Goal: Task Accomplishment & Management: Complete application form

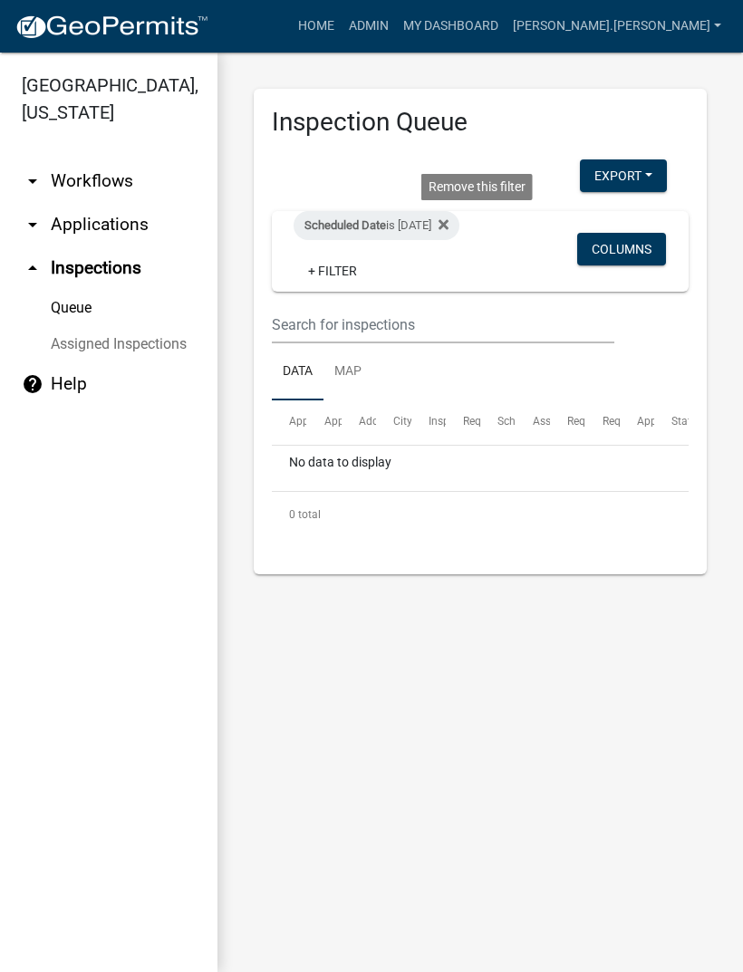
click at [449, 214] on fa-icon at bounding box center [439, 225] width 17 height 29
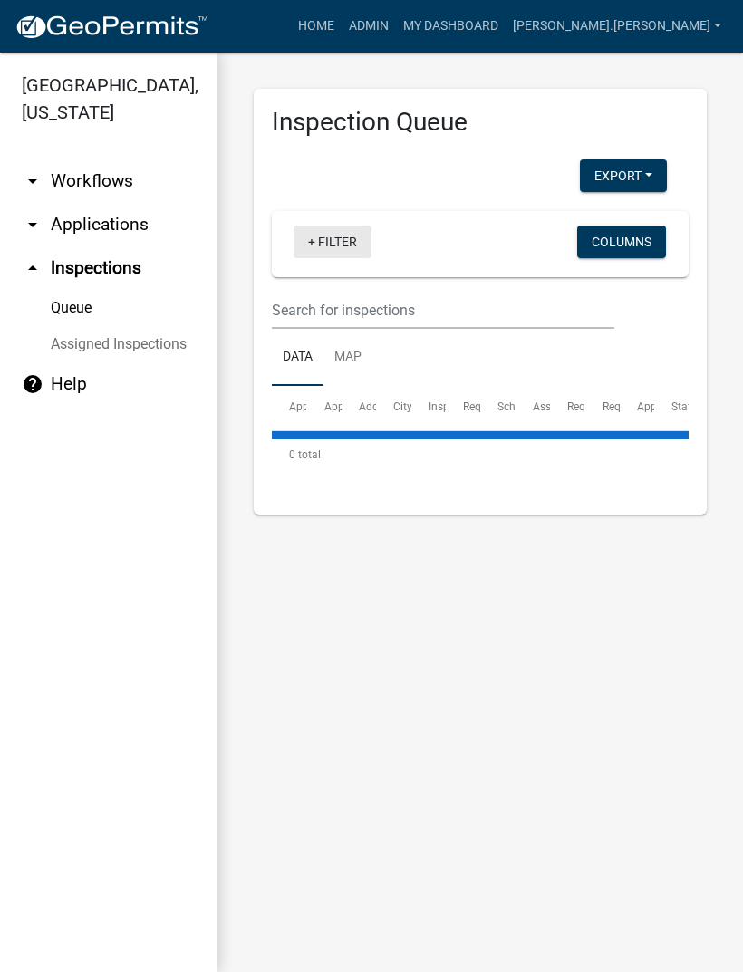
click at [327, 243] on link "+ Filter" at bounding box center [333, 242] width 78 height 33
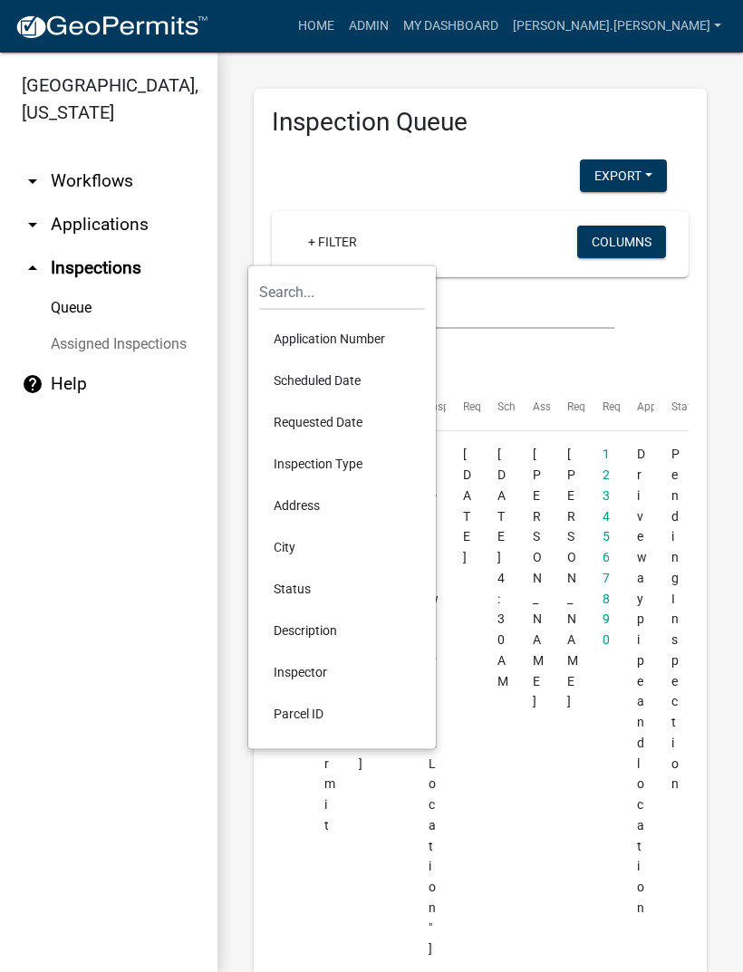
click at [354, 373] on li "Scheduled Date" at bounding box center [342, 381] width 166 height 42
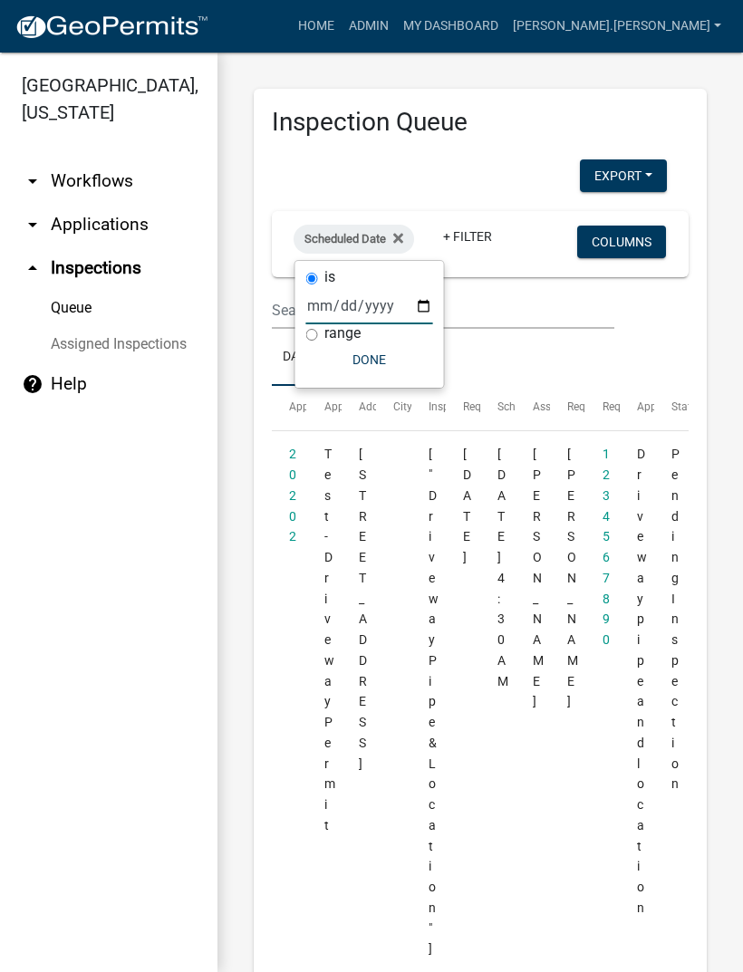
click at [376, 291] on input "date" at bounding box center [369, 305] width 127 height 37
type input "[DATE]"
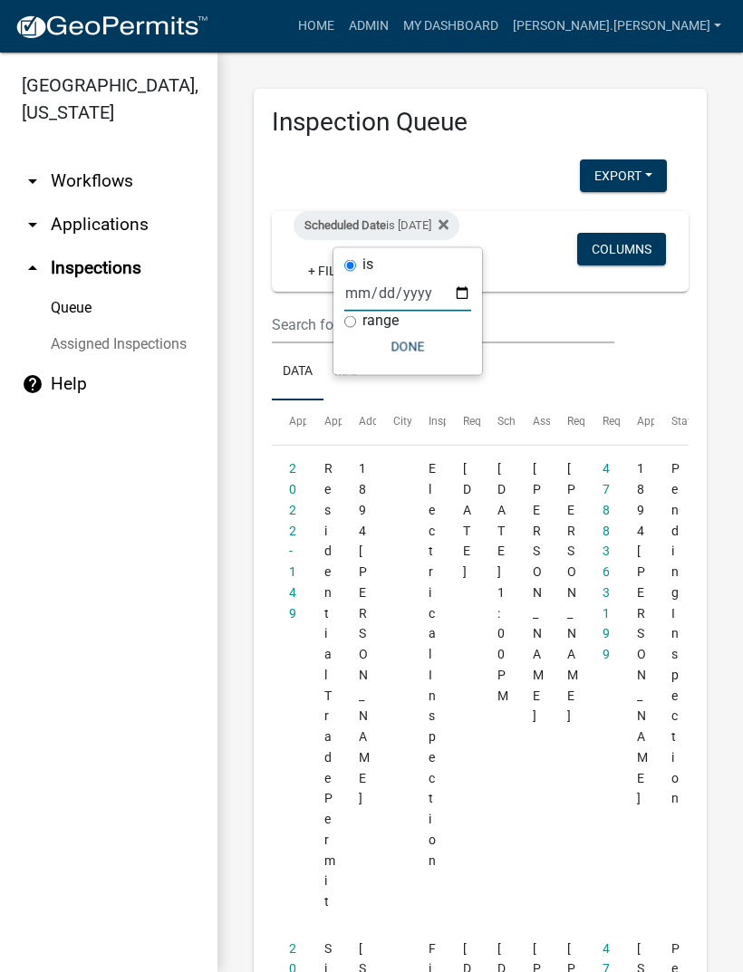
click at [400, 345] on button "Done" at bounding box center [407, 347] width 127 height 33
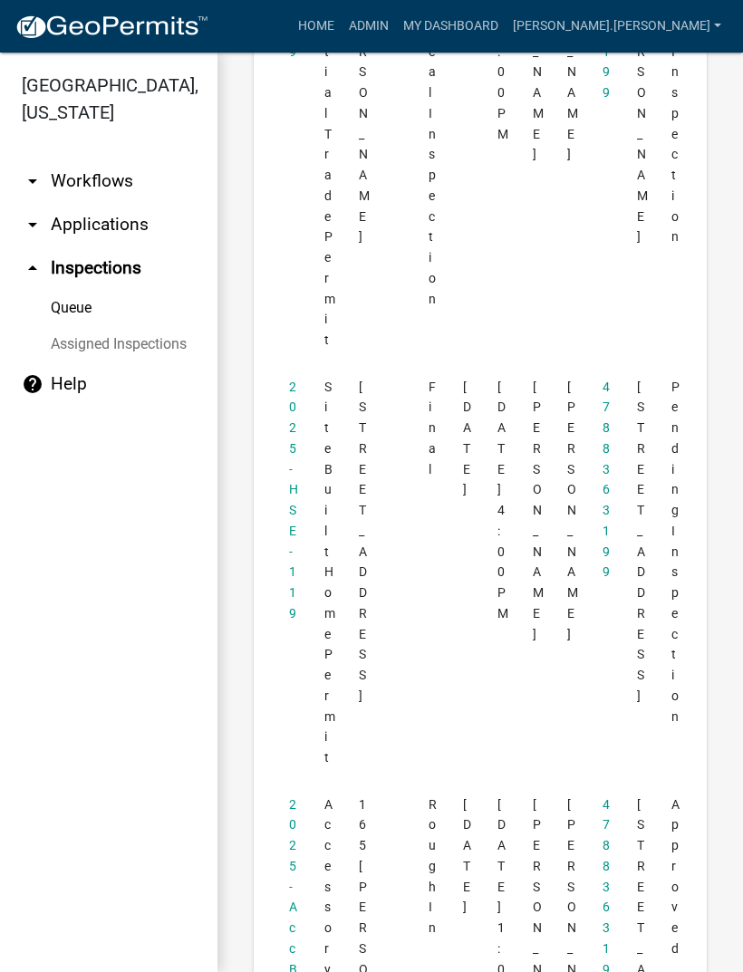
scroll to position [565, 0]
click at [278, 482] on datatable-body-cell "2025-HSE-119" at bounding box center [289, 570] width 34 height 418
click at [291, 474] on link "2025-HSE-119" at bounding box center [293, 497] width 9 height 241
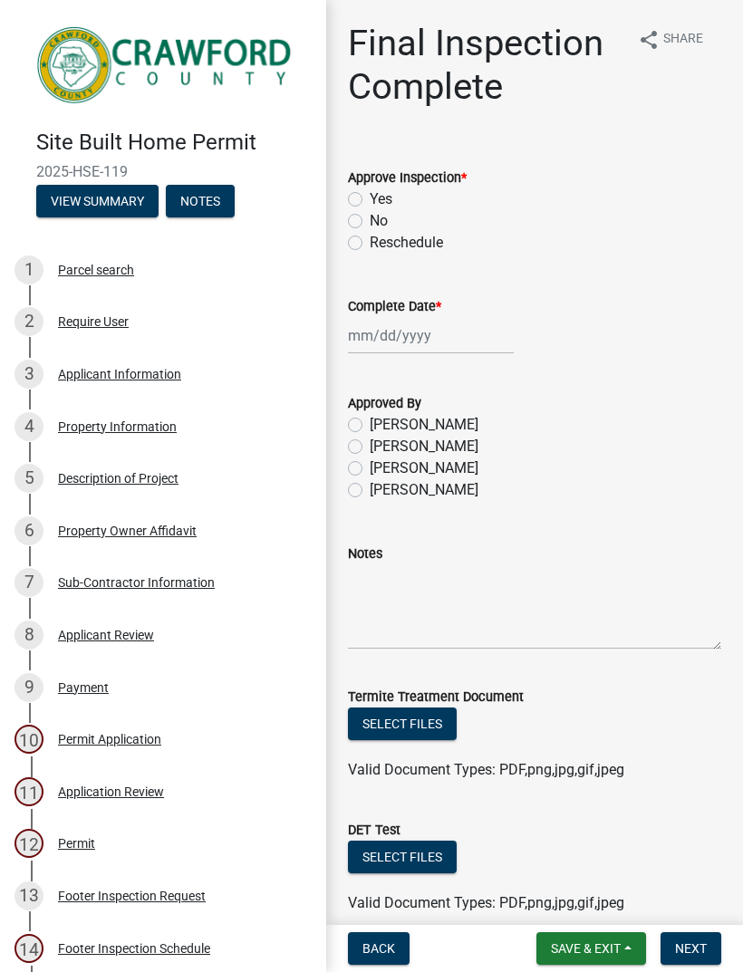
click at [370, 222] on label "No" at bounding box center [379, 221] width 18 height 22
click at [370, 222] on input "No" at bounding box center [376, 216] width 12 height 12
radio input "true"
click at [357, 342] on div at bounding box center [431, 335] width 166 height 37
select select "9"
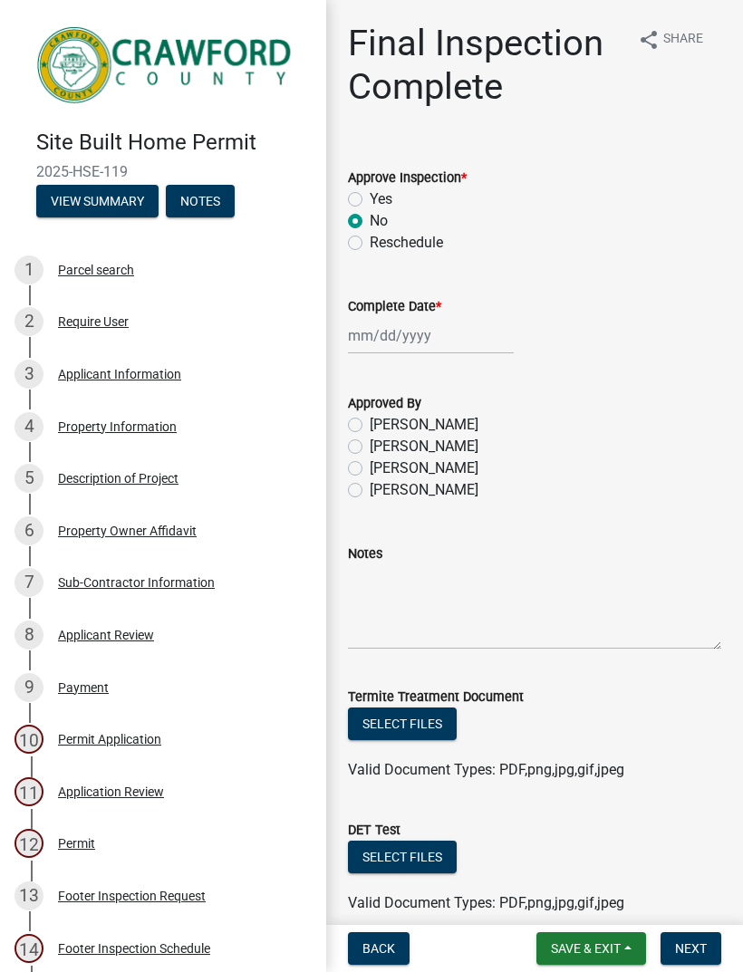
select select "2025"
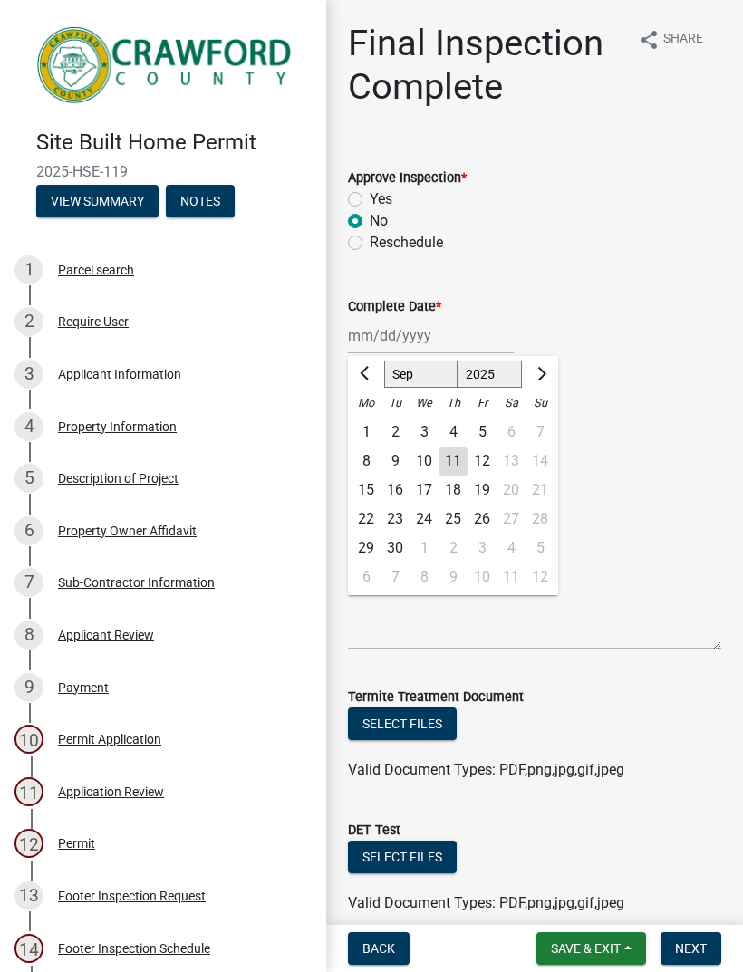
click at [457, 452] on div "11" at bounding box center [453, 461] width 29 height 29
type input "[DATE]"
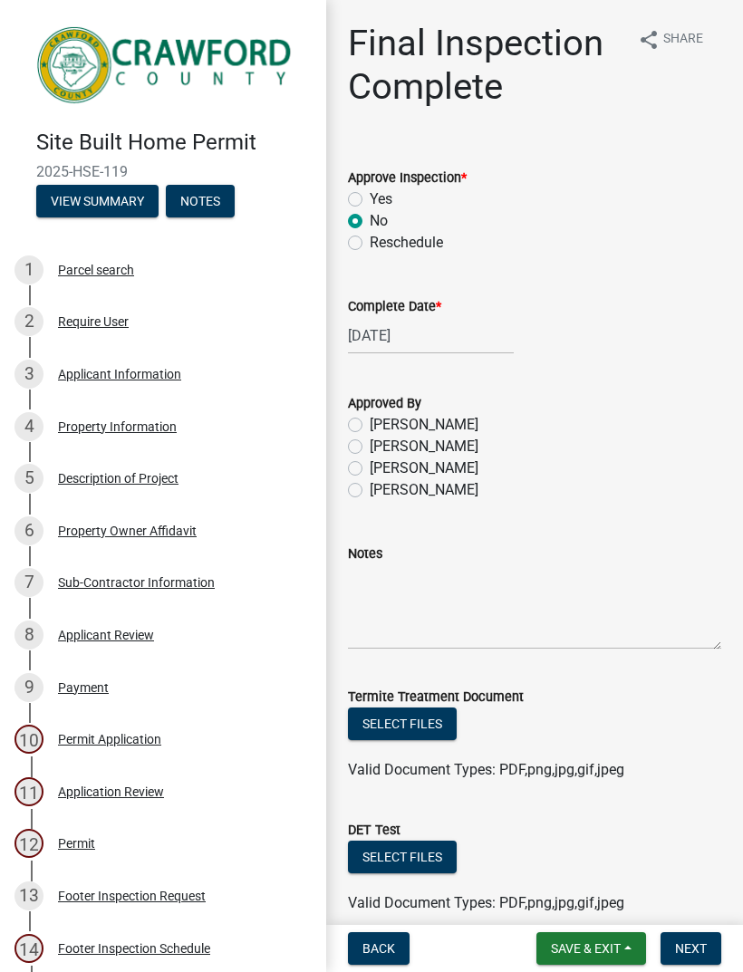
click at [370, 487] on label "[PERSON_NAME]" at bounding box center [424, 490] width 109 height 22
click at [370, 487] on input "[PERSON_NAME]" at bounding box center [376, 485] width 12 height 12
radio input "true"
click at [370, 484] on label "[PERSON_NAME]" at bounding box center [424, 490] width 109 height 22
click at [370, 484] on input "[PERSON_NAME]" at bounding box center [376, 485] width 12 height 12
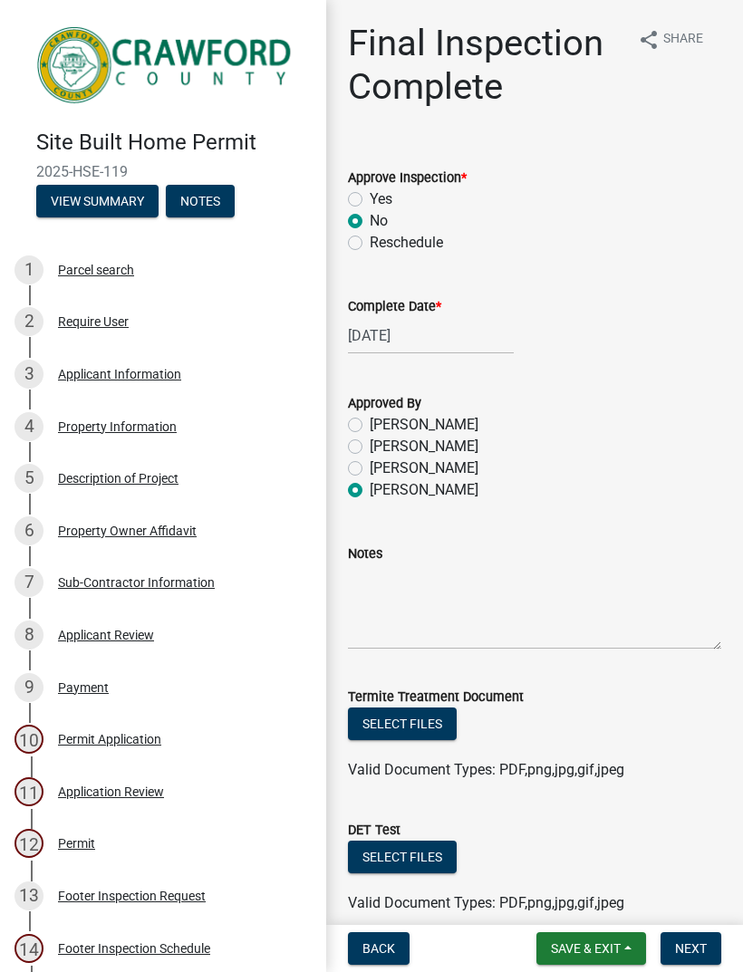
click at [370, 491] on label "[PERSON_NAME]" at bounding box center [424, 490] width 109 height 22
click at [370, 491] on input "[PERSON_NAME]" at bounding box center [376, 485] width 12 height 12
click at [449, 623] on textarea "Notes" at bounding box center [534, 607] width 373 height 85
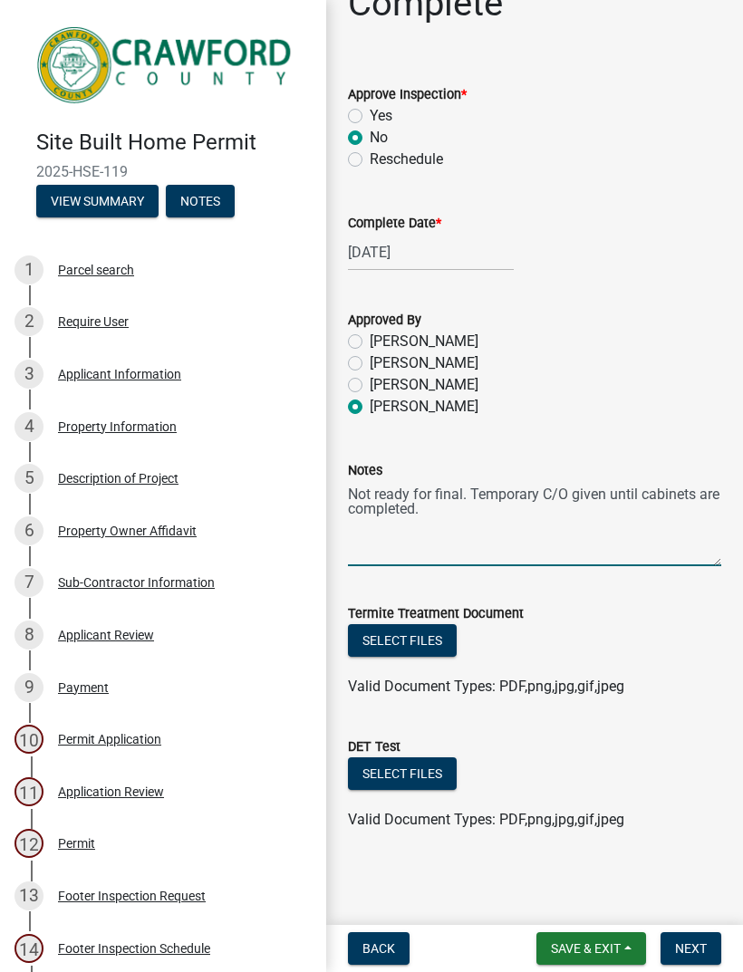
scroll to position [83, 0]
type textarea "Not ready for final. Temporary C/O given until cabinets are completed."
click at [641, 411] on div "[PERSON_NAME]" at bounding box center [534, 407] width 373 height 22
click at [621, 947] on span "Save & Exit" at bounding box center [586, 949] width 70 height 15
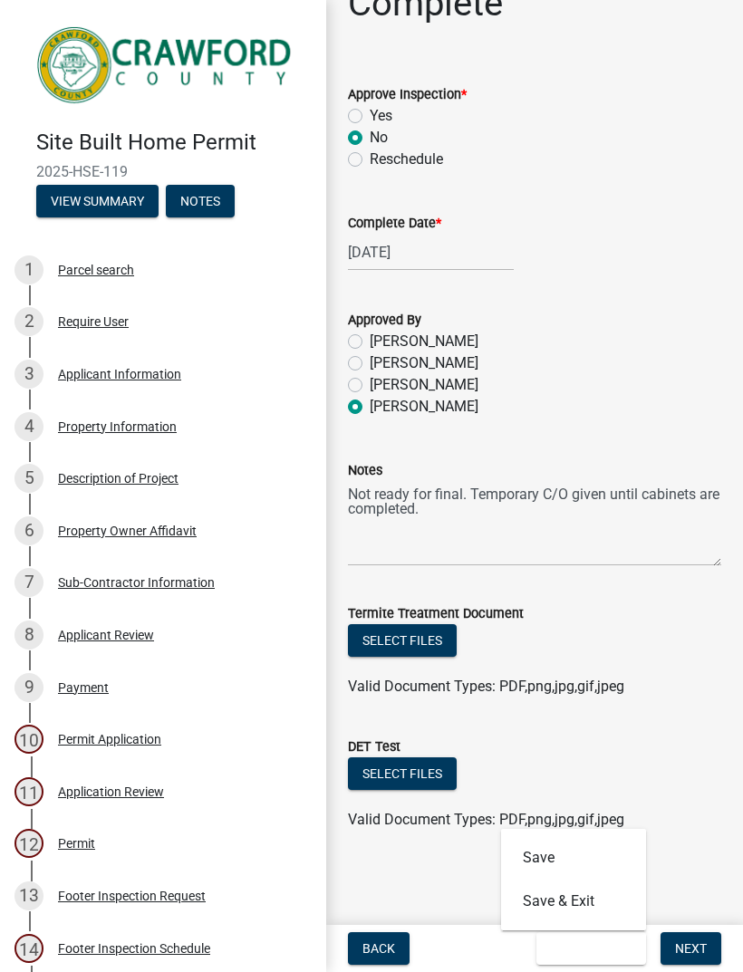
click at [711, 818] on div "Valid Document Types: PDF,png,jpg,gif,jpeg" at bounding box center [534, 820] width 401 height 22
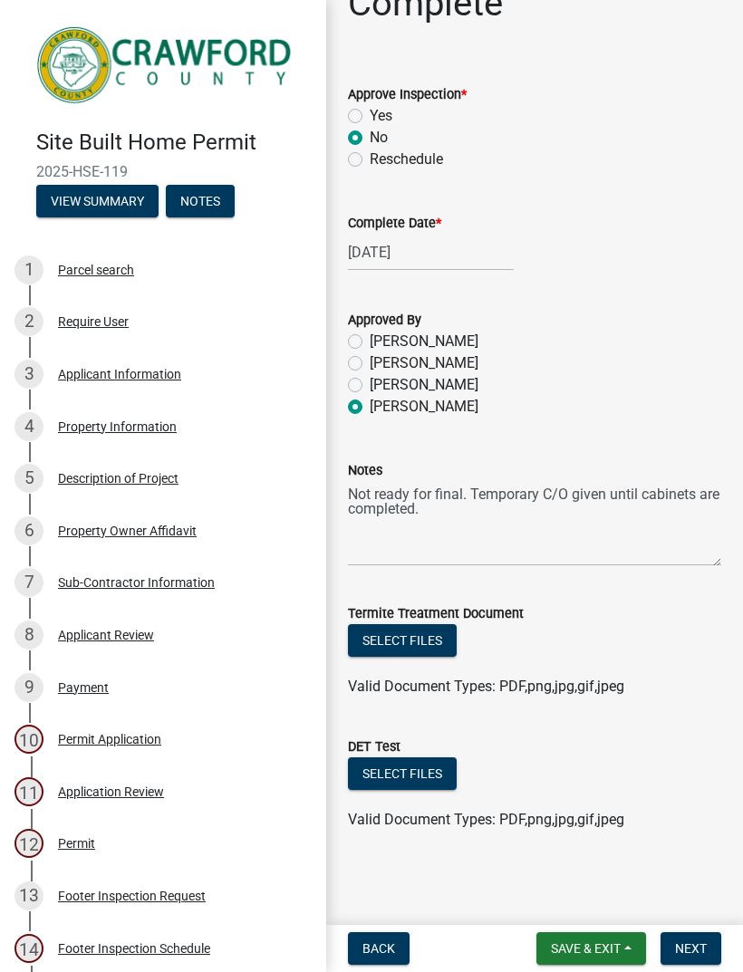
click at [616, 945] on span "Save & Exit" at bounding box center [586, 949] width 70 height 15
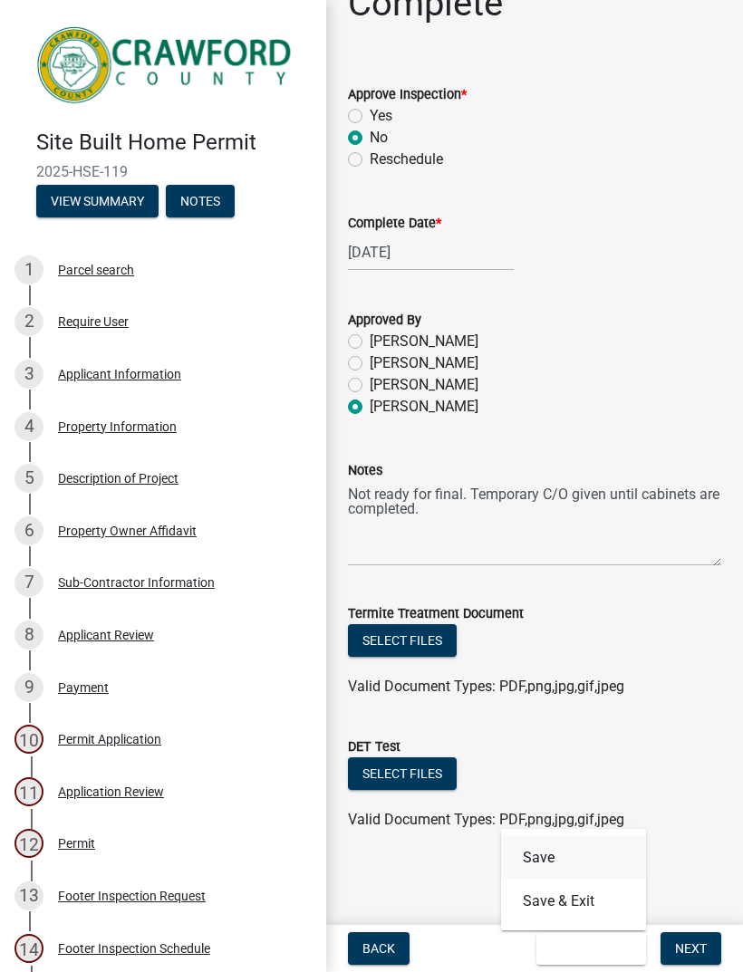
click at [557, 854] on button "Save" at bounding box center [573, 859] width 145 height 44
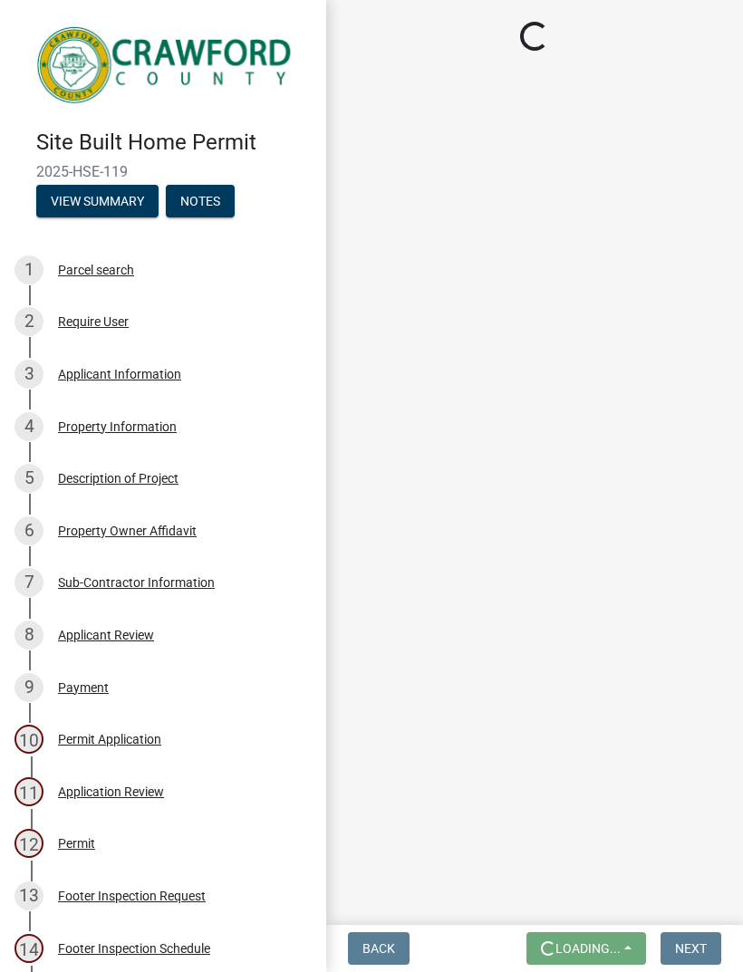
scroll to position [0, 0]
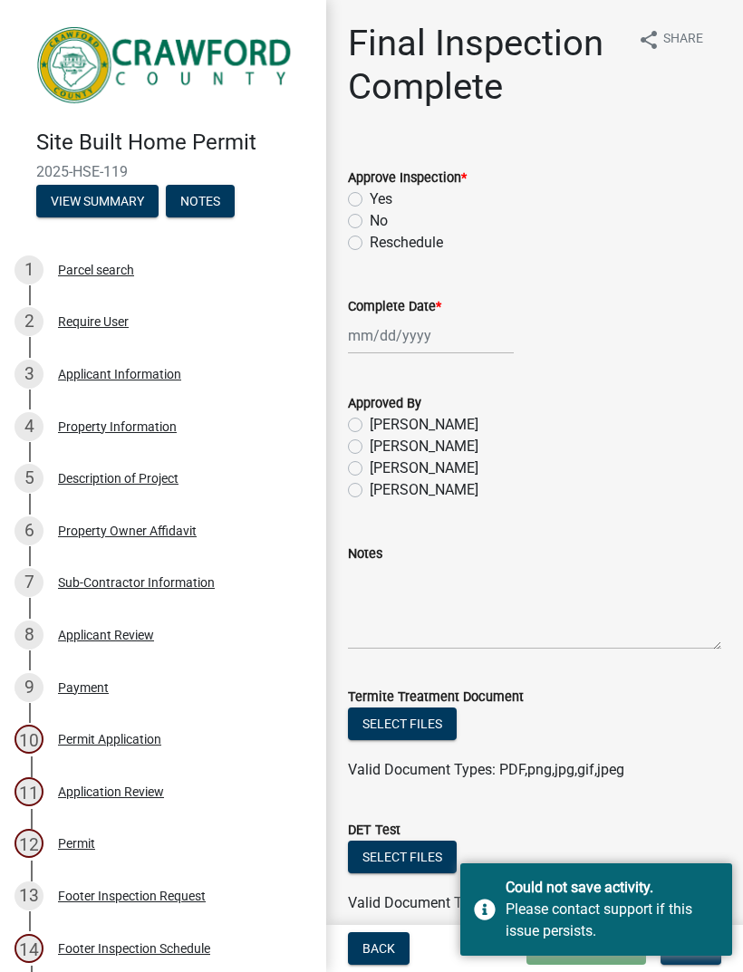
click at [370, 224] on label "No" at bounding box center [379, 221] width 18 height 22
click at [370, 222] on input "No" at bounding box center [376, 216] width 12 height 12
radio input "true"
click at [363, 350] on div at bounding box center [431, 335] width 166 height 37
select select "9"
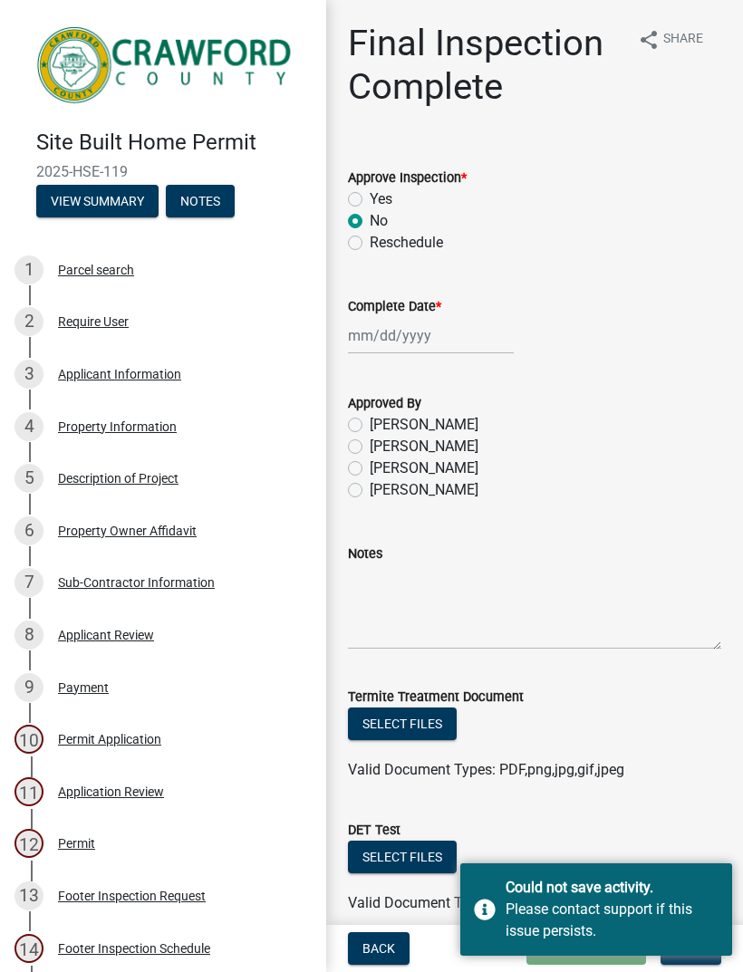
select select "2025"
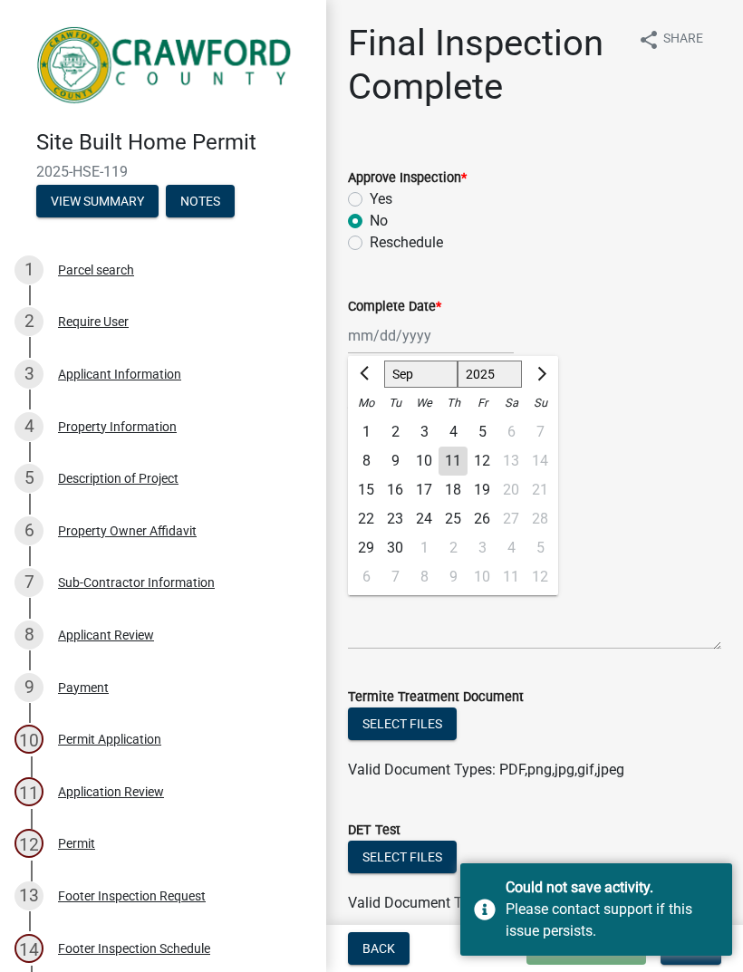
click at [450, 461] on div "11" at bounding box center [453, 461] width 29 height 29
type input "[DATE]"
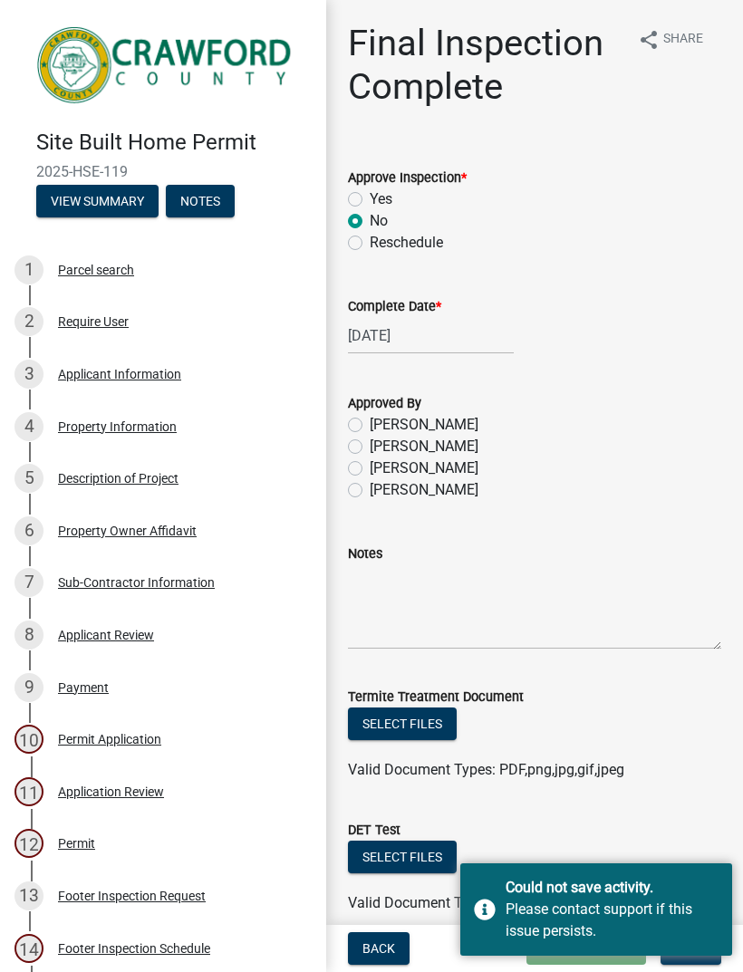
click at [370, 496] on label "[PERSON_NAME]" at bounding box center [424, 490] width 109 height 22
click at [370, 491] on input "[PERSON_NAME]" at bounding box center [376, 485] width 12 height 12
radio input "true"
click at [425, 621] on textarea "Notes" at bounding box center [534, 607] width 373 height 85
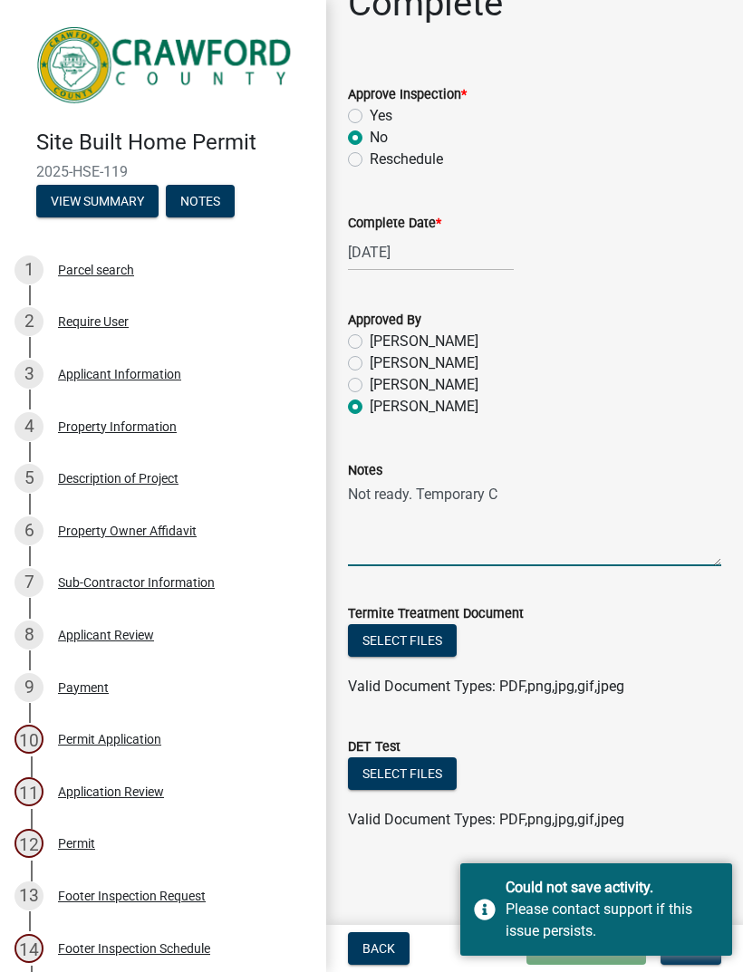
scroll to position [83, 0]
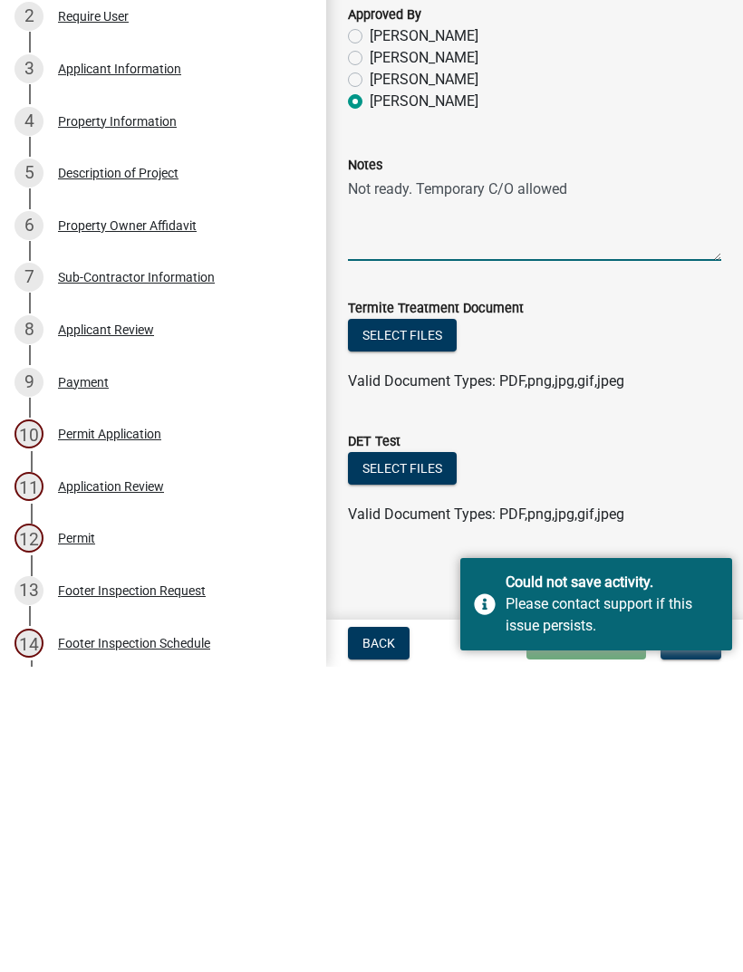
type textarea "Not ready. Temporary C/O allowed"
click at [692, 809] on div "Valid Document Types: PDF,png,jpg,gif,jpeg" at bounding box center [534, 820] width 401 height 22
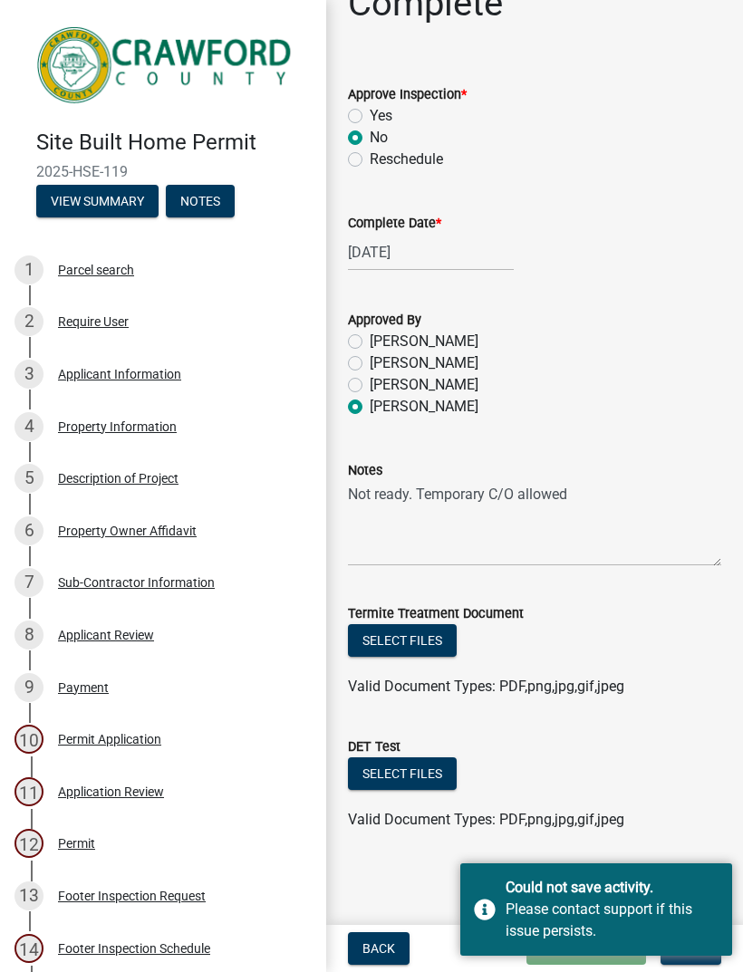
click at [706, 904] on div "Please contact support if this issue persists." at bounding box center [612, 921] width 213 height 44
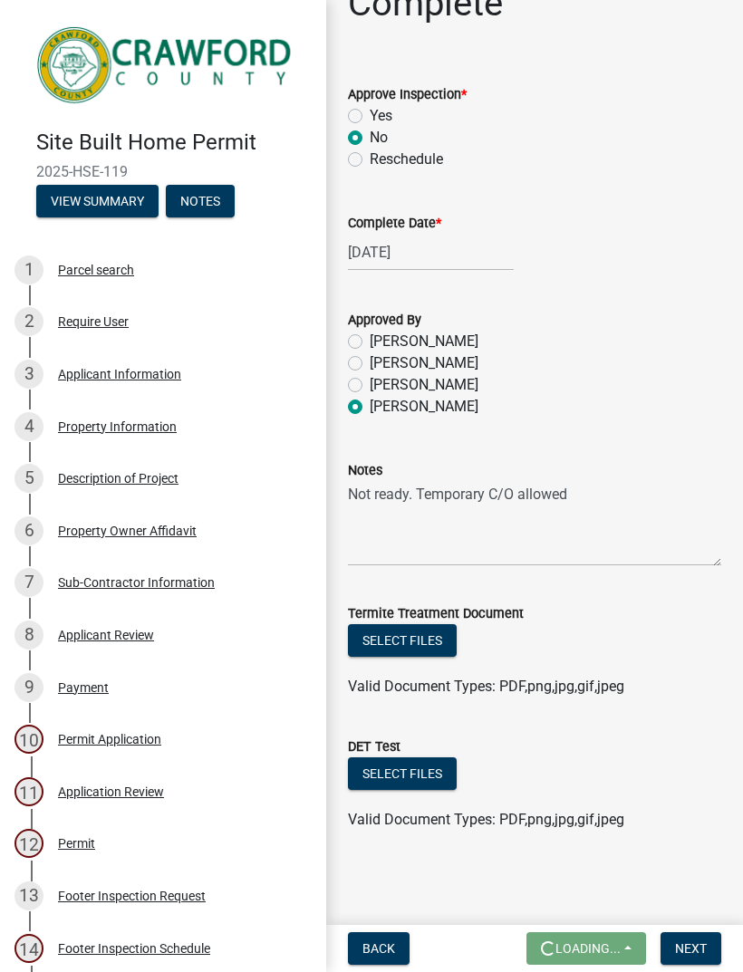
click at [702, 942] on span "Next" at bounding box center [691, 949] width 32 height 15
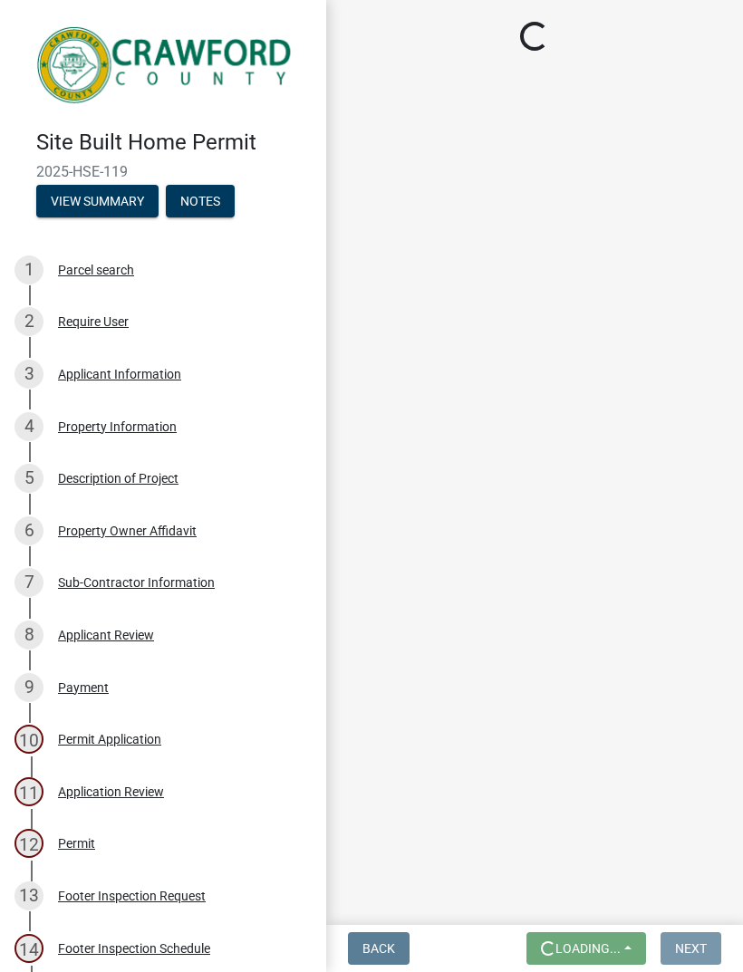
scroll to position [0, 0]
